Goal: Task Accomplishment & Management: Complete application form

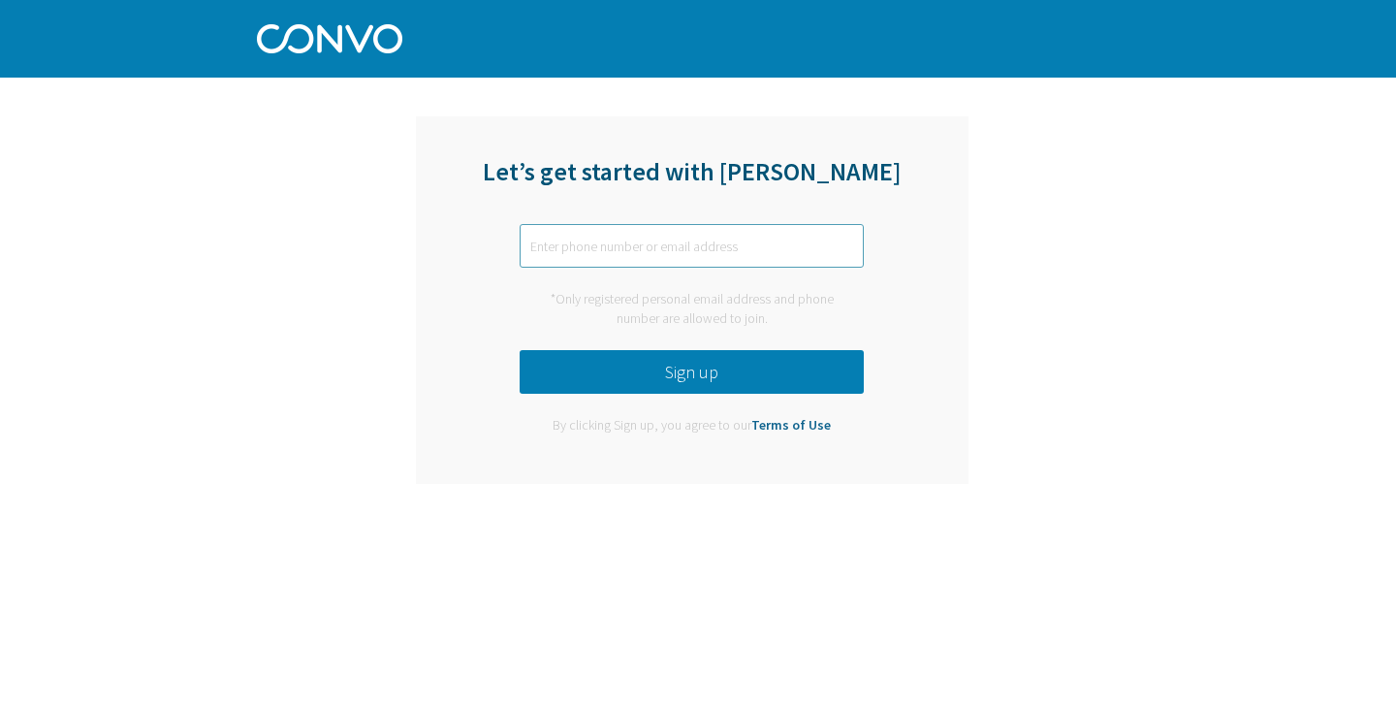
click at [566, 251] on input "text" at bounding box center [692, 246] width 344 height 44
type input "parriaga@3museos.com"
click at [618, 357] on button "Sign up" at bounding box center [692, 372] width 344 height 44
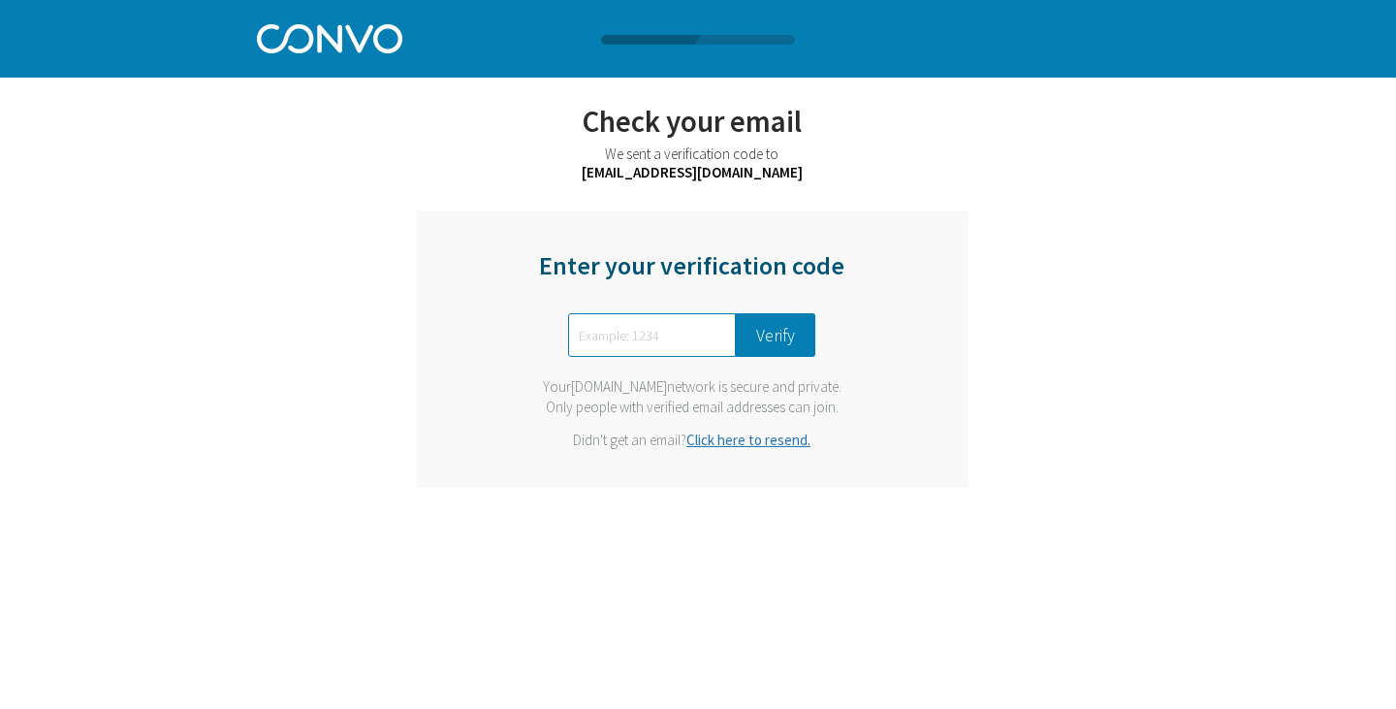
click at [755, 446] on link "Click here to resend." at bounding box center [748, 439] width 124 height 18
